Goal: Check status: Check status

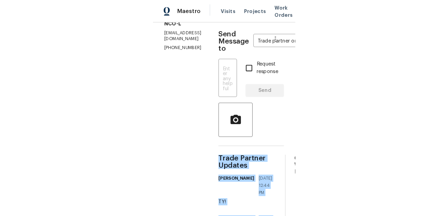
scroll to position [119, 0]
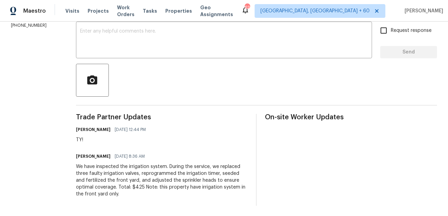
click at [275, 65] on div at bounding box center [256, 80] width 361 height 33
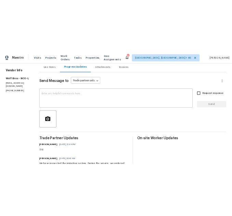
scroll to position [0, 0]
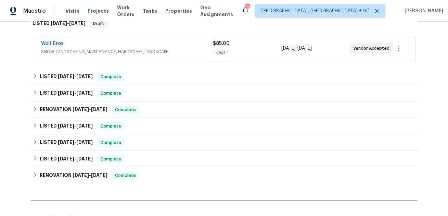
scroll to position [37, 0]
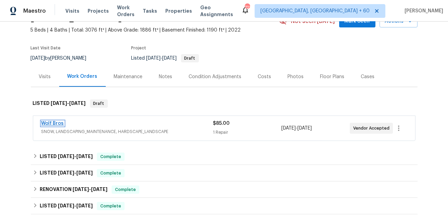
click at [59, 121] on link "Wolf Bros" at bounding box center [52, 123] width 23 height 5
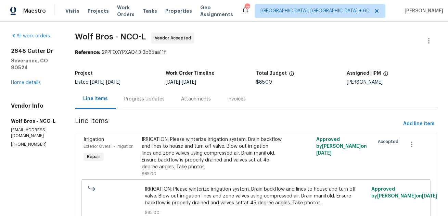
click at [155, 99] on div "Progress Updates" at bounding box center [144, 99] width 40 height 7
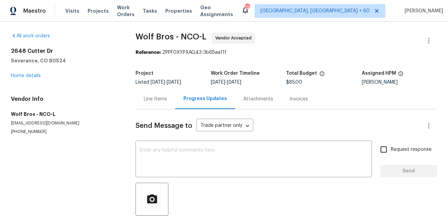
scroll to position [39, 0]
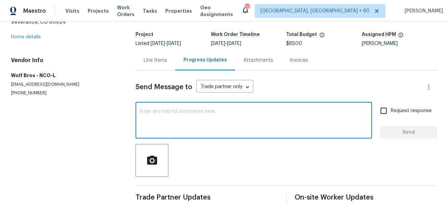
click at [196, 124] on textarea at bounding box center [254, 121] width 229 height 24
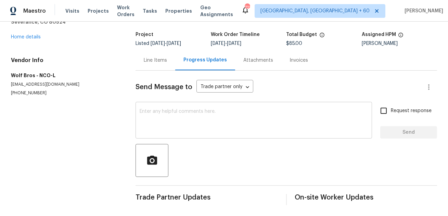
click at [225, 108] on div "x ​" at bounding box center [254, 120] width 237 height 35
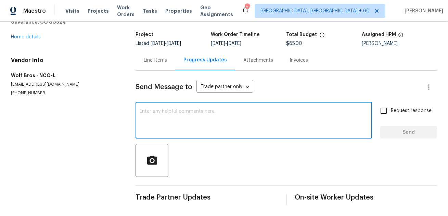
scroll to position [0, 0]
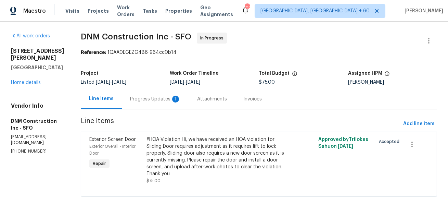
click at [173, 98] on div "Progress Updates 1" at bounding box center [155, 99] width 51 height 7
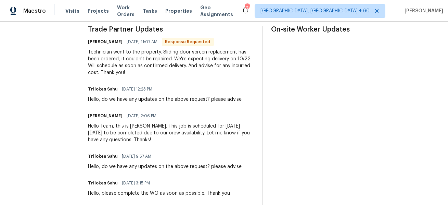
scroll to position [175, 0]
